Goal: Information Seeking & Learning: Check status

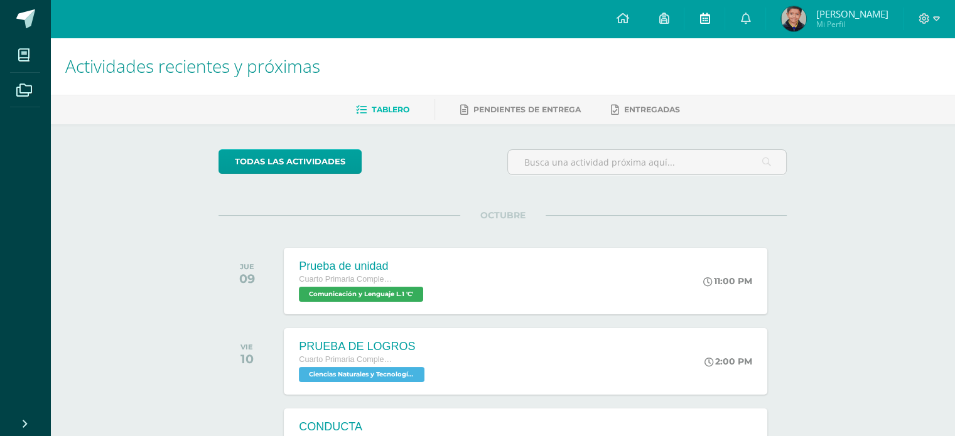
click at [725, 11] on link at bounding box center [704, 19] width 40 height 38
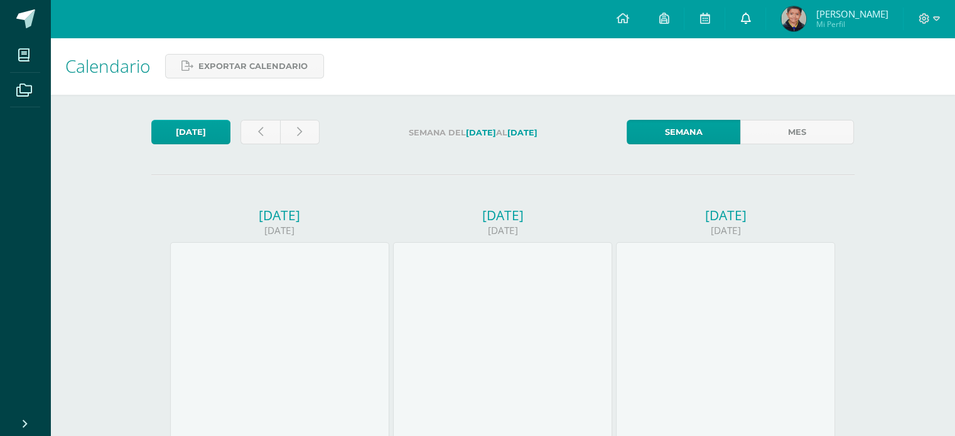
click at [750, 19] on icon at bounding box center [745, 18] width 10 height 11
click at [725, 19] on link at bounding box center [704, 19] width 40 height 38
click at [684, 24] on link at bounding box center [664, 19] width 40 height 38
click at [679, 5] on link at bounding box center [664, 19] width 40 height 38
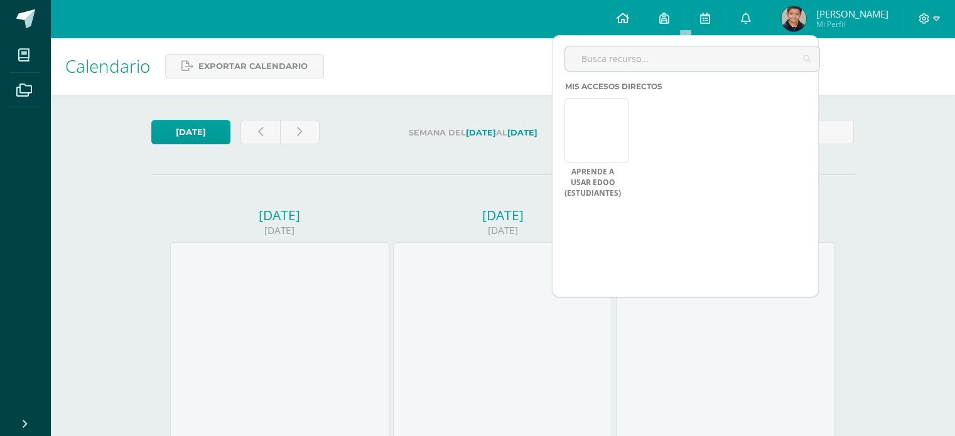
click at [643, 8] on link at bounding box center [622, 19] width 43 height 38
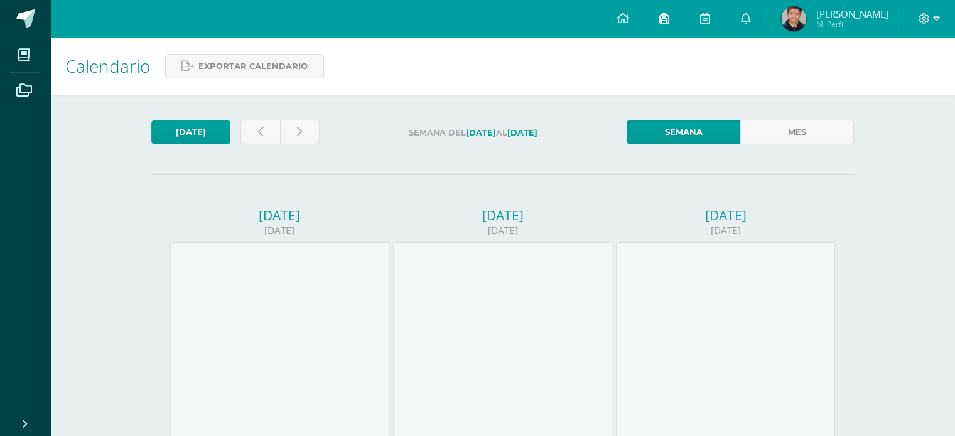
drag, startPoint x: 678, startPoint y: 7, endPoint x: 699, endPoint y: 5, distance: 21.4
click at [684, 6] on link at bounding box center [664, 19] width 40 height 38
drag, startPoint x: 699, startPoint y: 5, endPoint x: 719, endPoint y: 5, distance: 19.5
click at [684, 5] on link at bounding box center [664, 19] width 40 height 38
click at [765, 7] on link at bounding box center [745, 19] width 40 height 38
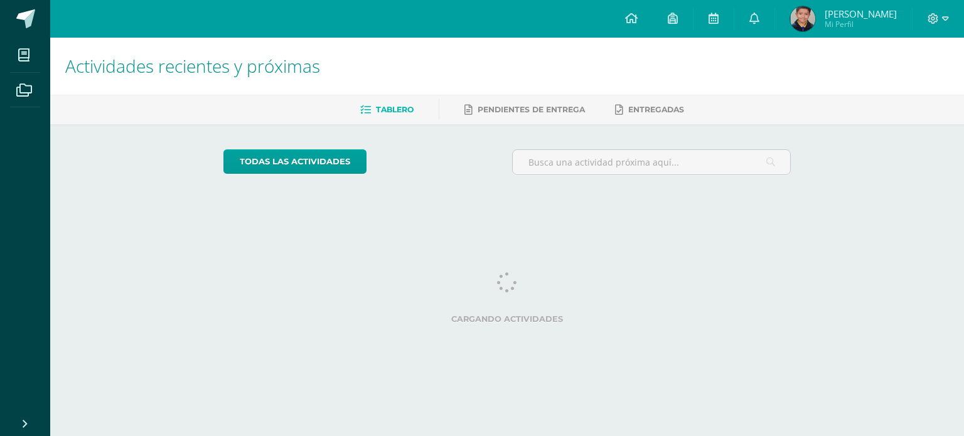
click at [760, 17] on icon at bounding box center [755, 18] width 10 height 11
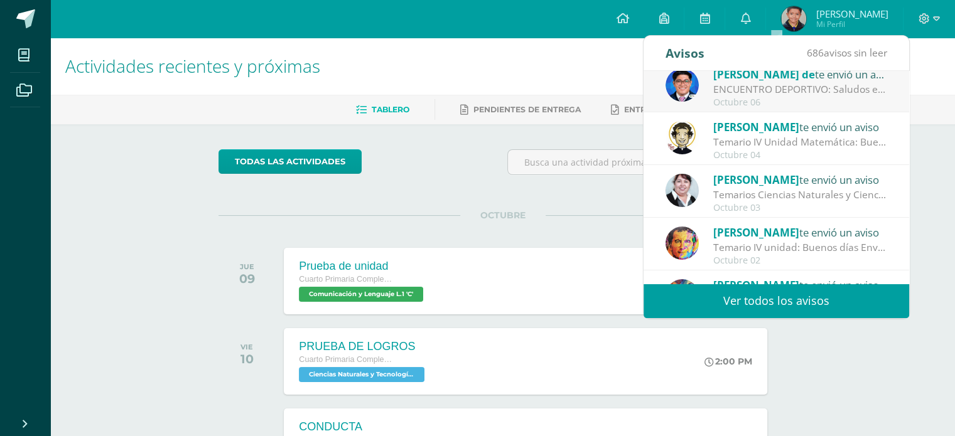
scroll to position [188, 0]
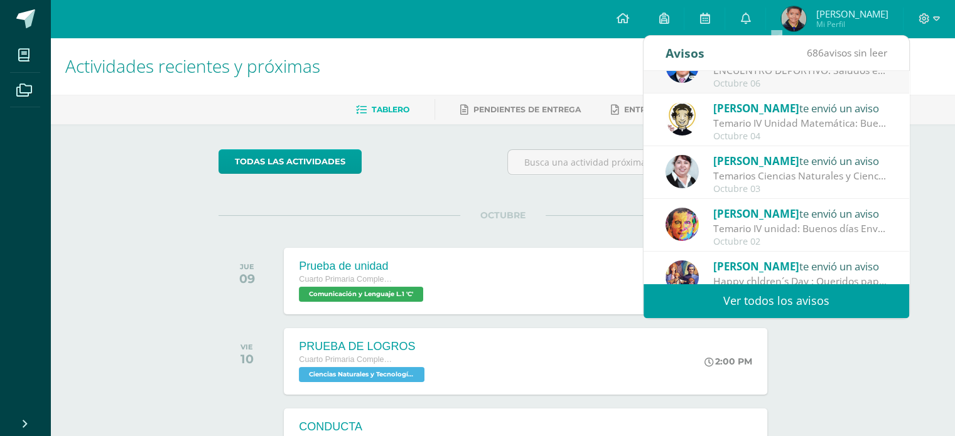
click at [739, 165] on span "[PERSON_NAME]" at bounding box center [756, 161] width 86 height 14
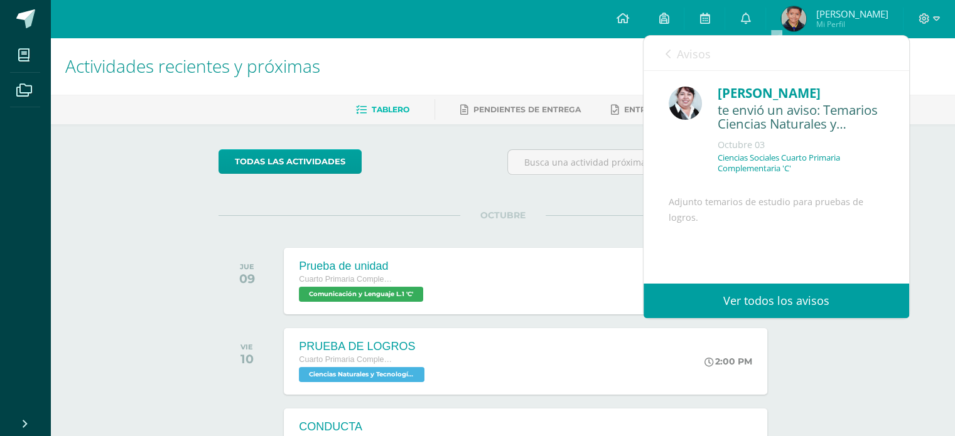
click at [679, 166] on div "Emilia Reyes te envió un aviso: Temarios Ciencias Naturales y Ciencias Sociales…" at bounding box center [777, 221] width 266 height 300
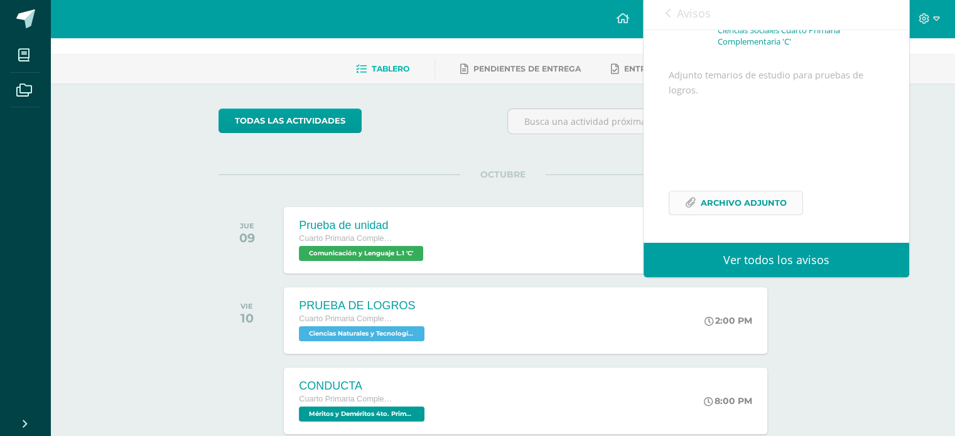
scroll to position [63, 0]
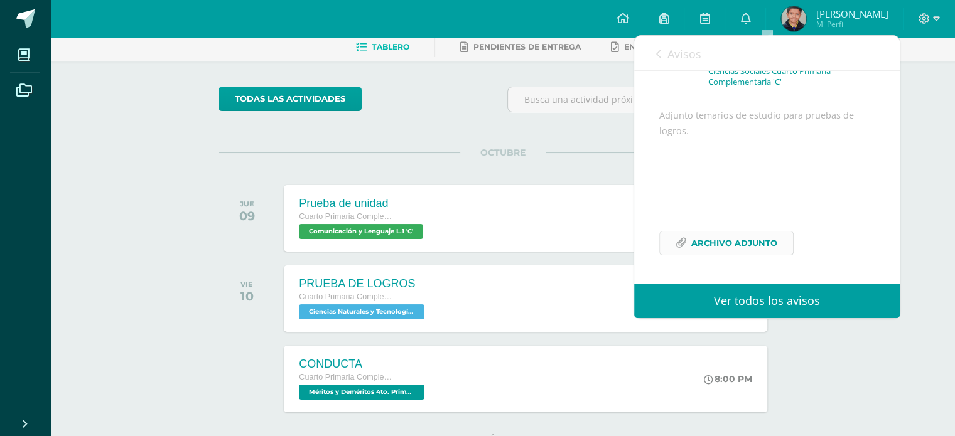
click at [712, 234] on span "Archivo Adjunto" at bounding box center [734, 243] width 86 height 23
drag, startPoint x: 721, startPoint y: 242, endPoint x: 759, endPoint y: 103, distance: 143.6
click at [758, 110] on div "Adjunto temarios de estudio para pruebas de logros. Archivo Adjunto" at bounding box center [766, 189] width 215 height 163
click at [743, 266] on div "Adjunto temarios de estudio para pruebas de logros. Archivo Adjunto" at bounding box center [766, 189] width 215 height 163
click at [740, 240] on span "Archivo Adjunto" at bounding box center [734, 243] width 86 height 23
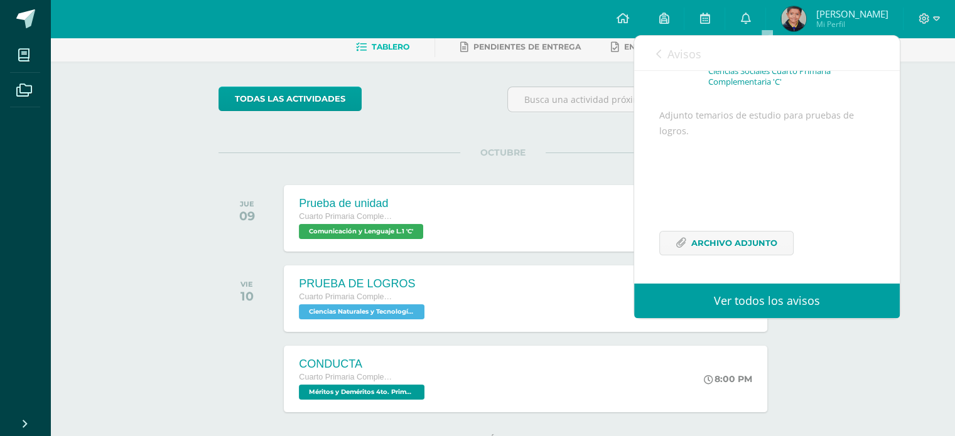
drag, startPoint x: 738, startPoint y: 229, endPoint x: 746, endPoint y: 205, distance: 25.6
click at [738, 229] on div "Adjunto temarios de estudio para pruebas de logros. Archivo Adjunto" at bounding box center [766, 189] width 215 height 163
